Goal: Task Accomplishment & Management: Manage account settings

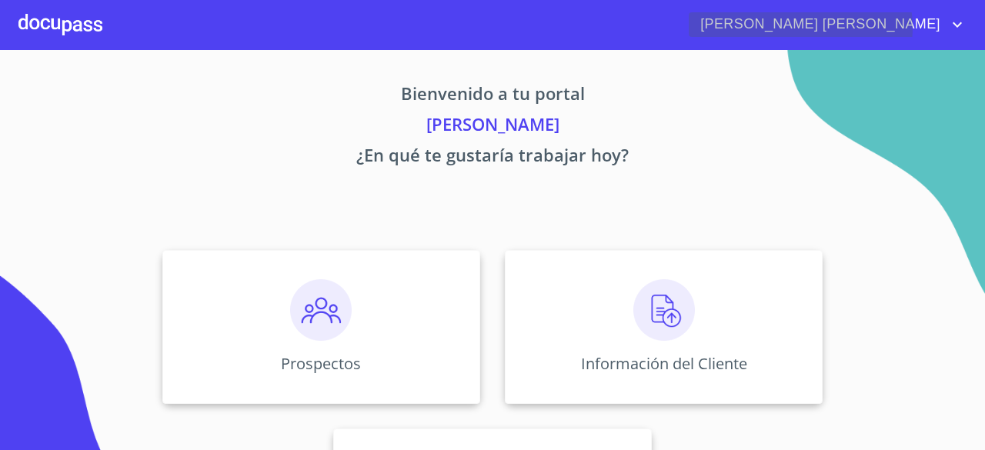
click at [957, 27] on icon "account of current user" at bounding box center [957, 24] width 18 height 18
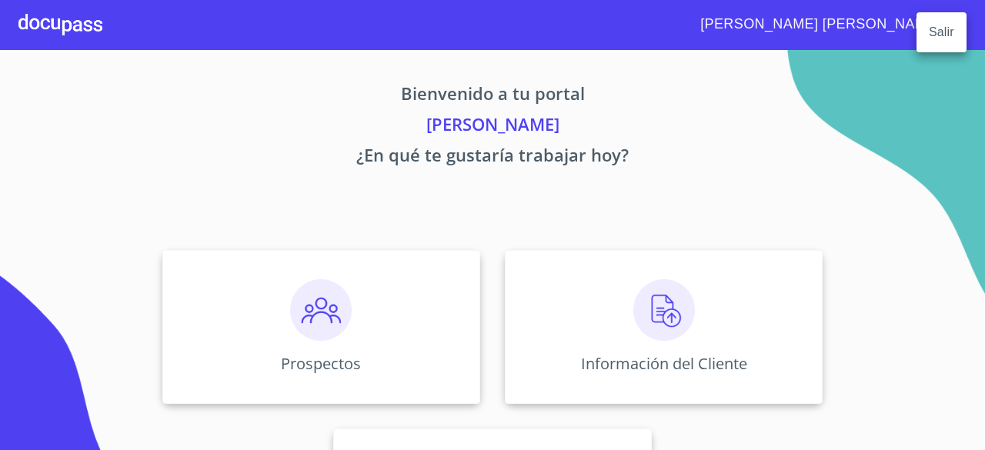
click at [904, 106] on div at bounding box center [492, 225] width 985 height 450
